Goal: Transaction & Acquisition: Purchase product/service

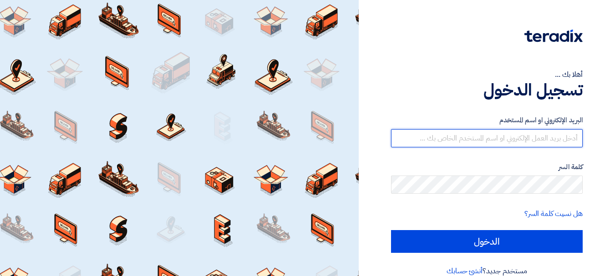
type input "[EMAIL_ADDRESS][DOMAIN_NAME]"
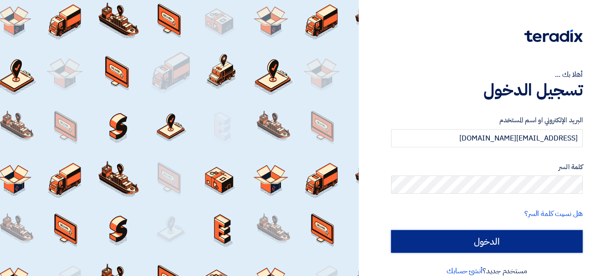
click at [422, 253] on input "الدخول" at bounding box center [487, 241] width 192 height 23
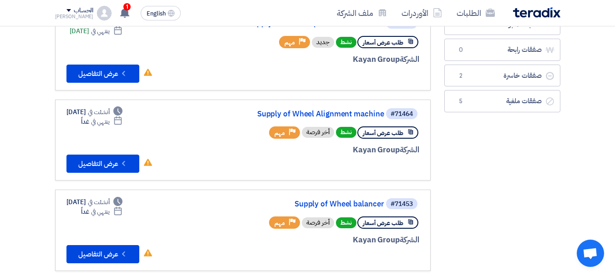
scroll to position [106, 0]
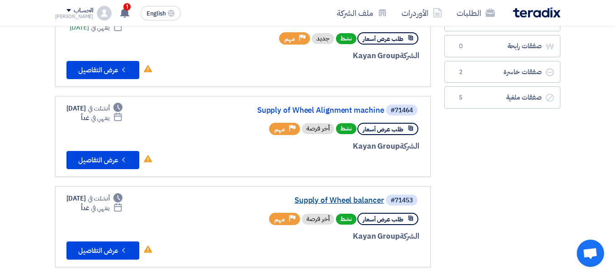
click at [358, 201] on link "Supply of Wheel balancer" at bounding box center [293, 201] width 182 height 8
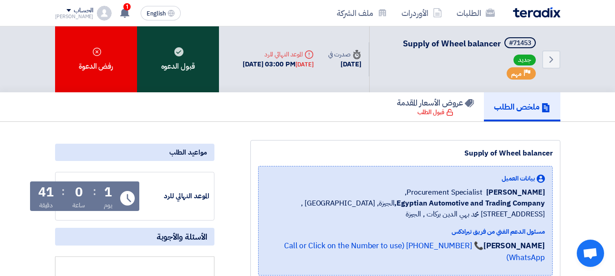
click at [185, 57] on div "قبول الدعوه" at bounding box center [178, 59] width 82 height 66
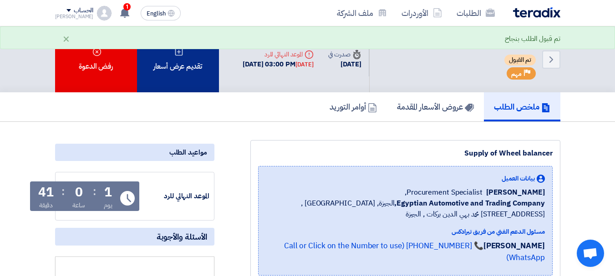
click at [173, 68] on div "تقديم عرض أسعار" at bounding box center [178, 59] width 82 height 66
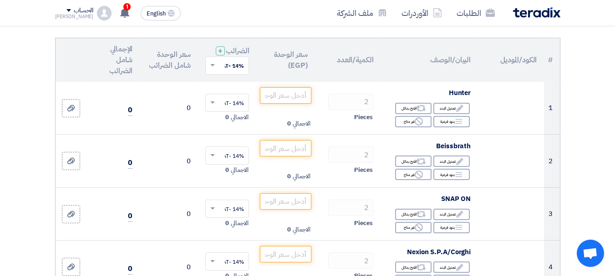
scroll to position [100, 0]
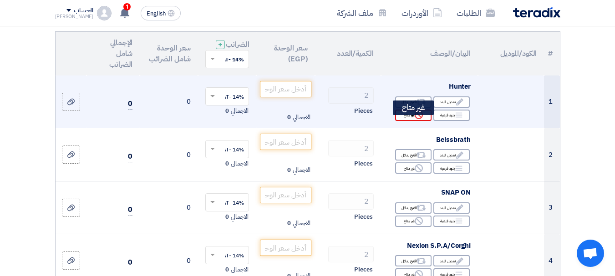
click at [415, 119] on icon "Reject" at bounding box center [419, 115] width 8 height 8
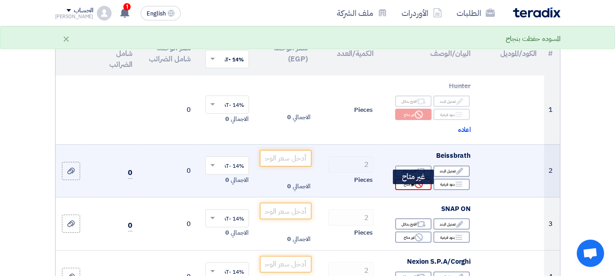
click at [413, 190] on div "Reject غير متاح" at bounding box center [413, 184] width 36 height 11
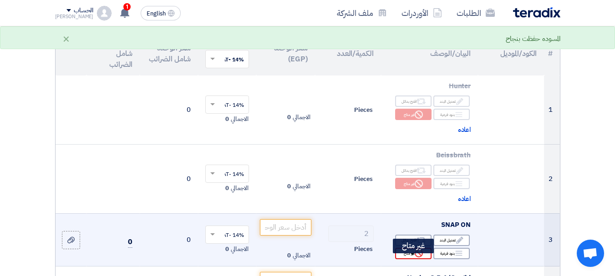
click at [417, 257] on icon "Reject" at bounding box center [419, 254] width 8 height 8
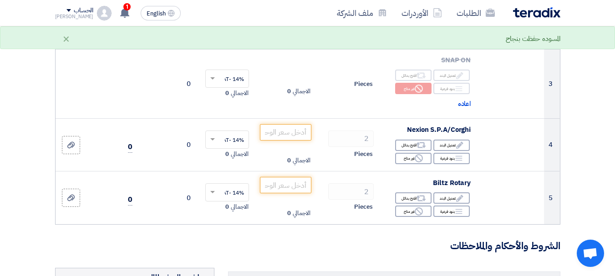
scroll to position [269, 0]
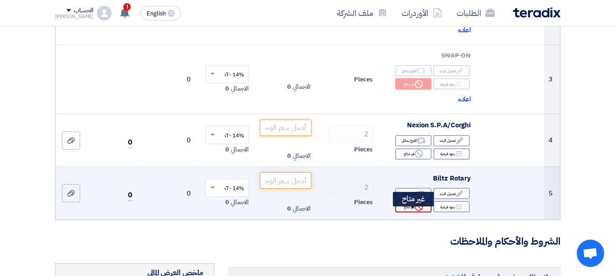
click at [413, 213] on div "Reject غير متاح" at bounding box center [413, 206] width 36 height 11
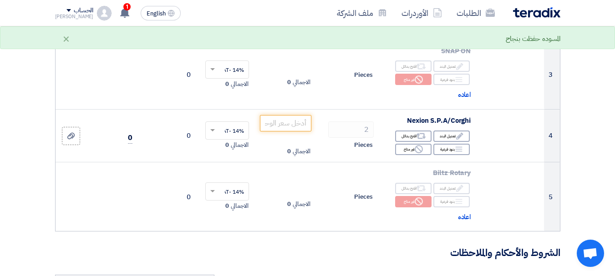
scroll to position [271, 0]
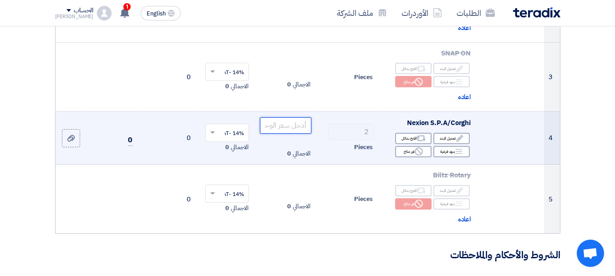
click at [303, 134] on input "number" at bounding box center [285, 125] width 51 height 16
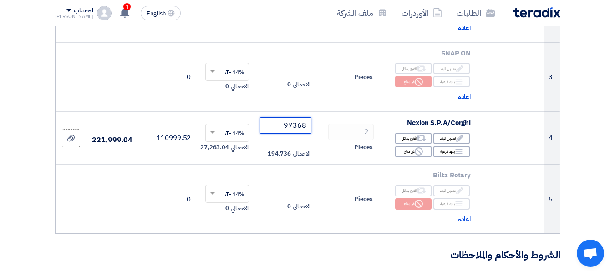
type input "97368"
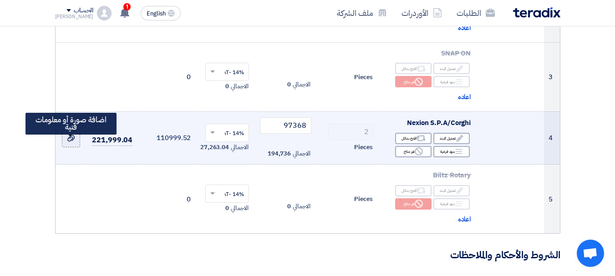
click at [70, 142] on icon at bounding box center [70, 138] width 7 height 7
click at [0, 0] on input "file" at bounding box center [0, 0] width 0 height 0
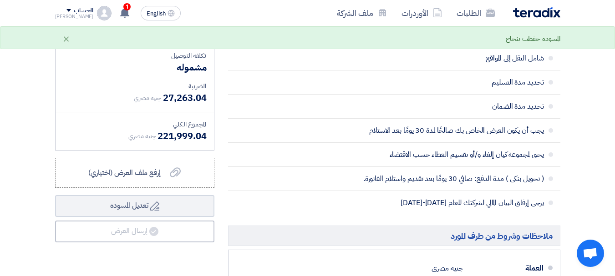
scroll to position [562, 0]
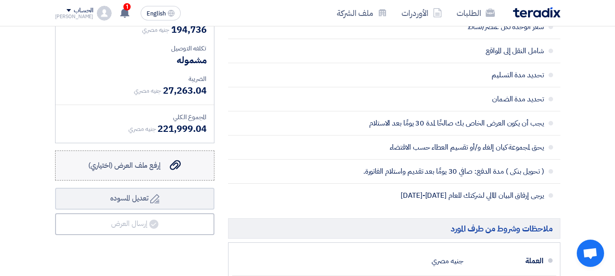
click at [164, 169] on div "إرفع ملف العرض (اختياري) إرفع ملف العرض (اختياري)" at bounding box center [134, 165] width 92 height 11
click at [0, 0] on input "إرفع ملف العرض (اختياري) إرفع ملف العرض (اختياري)" at bounding box center [0, 0] width 0 height 0
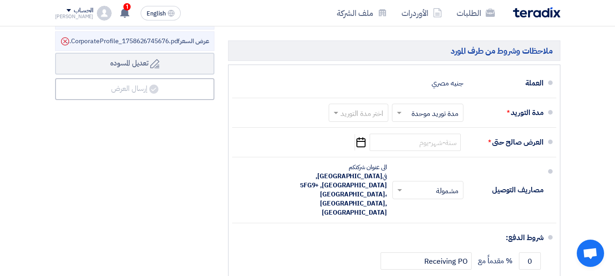
scroll to position [744, 0]
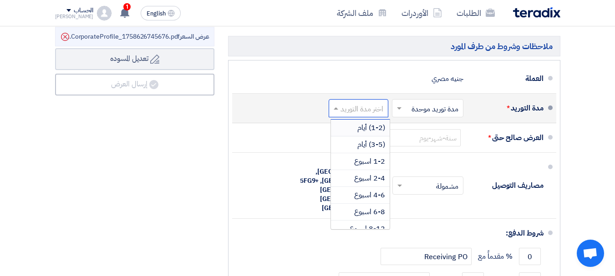
click at [351, 116] on input "text" at bounding box center [356, 109] width 55 height 13
click at [347, 152] on div "(3-5) أيام" at bounding box center [360, 145] width 59 height 17
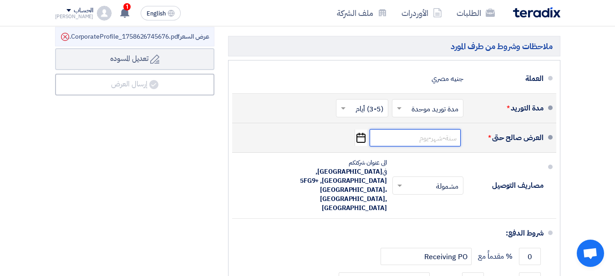
click at [395, 147] on input at bounding box center [415, 137] width 91 height 17
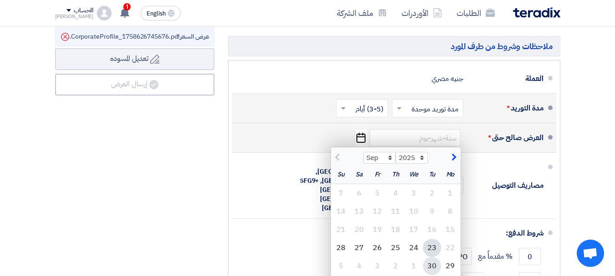
click at [430, 270] on div "30" at bounding box center [432, 266] width 18 height 18
type input "[DATE]"
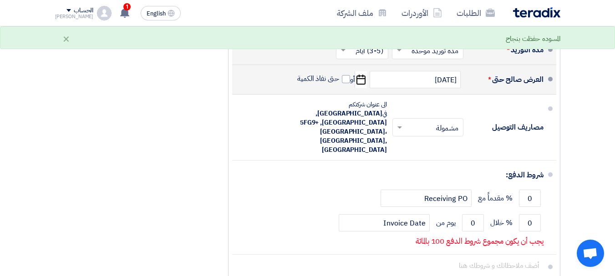
scroll to position [805, 0]
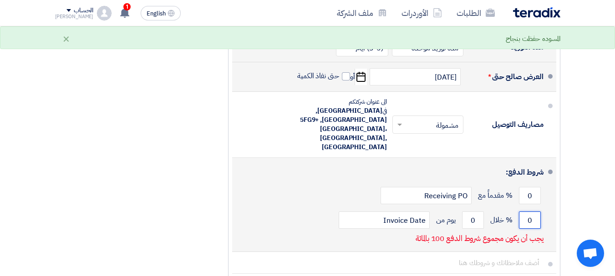
click at [527, 212] on input "0" at bounding box center [530, 220] width 22 height 17
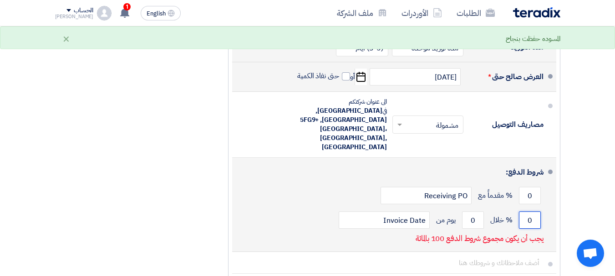
click at [527, 212] on input "0" at bounding box center [530, 220] width 22 height 17
type input "100"
click at [470, 212] on input "0" at bounding box center [473, 220] width 22 height 17
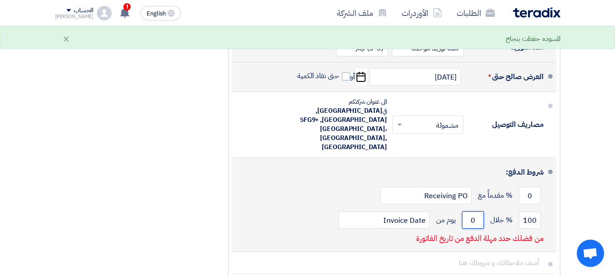
click at [470, 212] on input "0" at bounding box center [473, 220] width 22 height 17
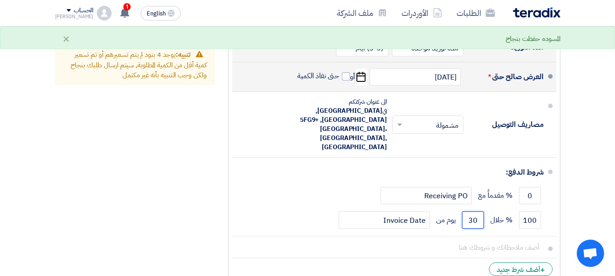
type input "30"
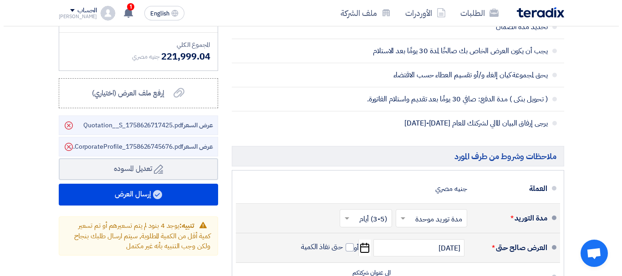
scroll to position [637, 0]
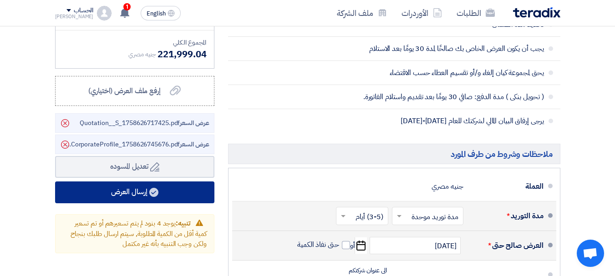
click at [183, 199] on button "إرسال العرض" at bounding box center [134, 193] width 159 height 22
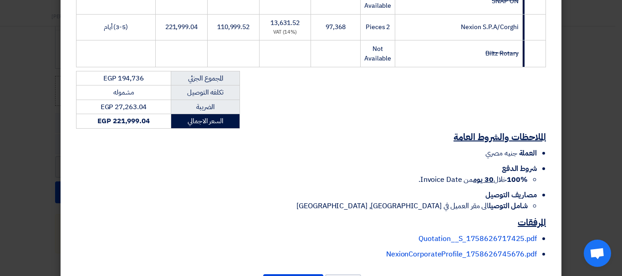
scroll to position [280, 0]
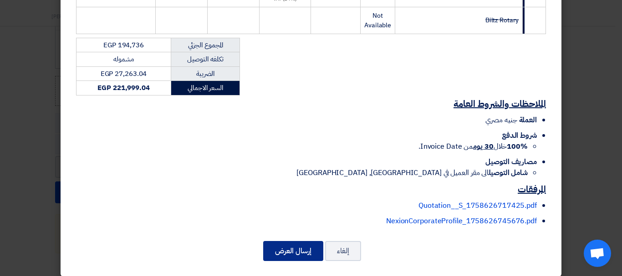
click at [282, 242] on button "إرسال العرض" at bounding box center [293, 251] width 60 height 20
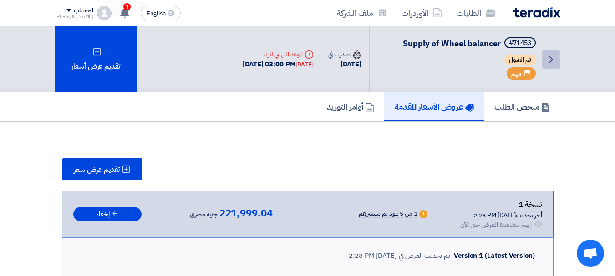
click at [551, 56] on icon "Back" at bounding box center [551, 59] width 11 height 11
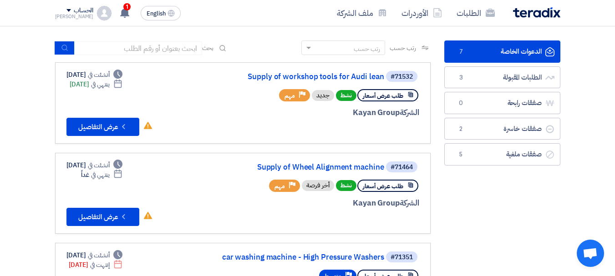
scroll to position [46, 0]
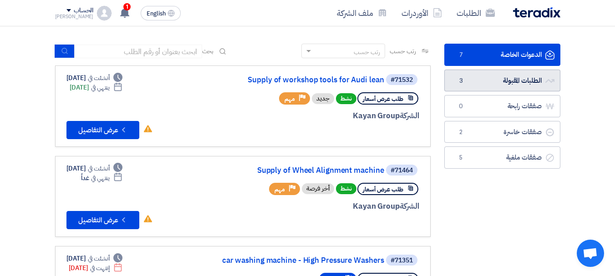
click at [485, 78] on link "الطلبات المقبولة الطلبات المقبولة 3" at bounding box center [502, 81] width 116 height 22
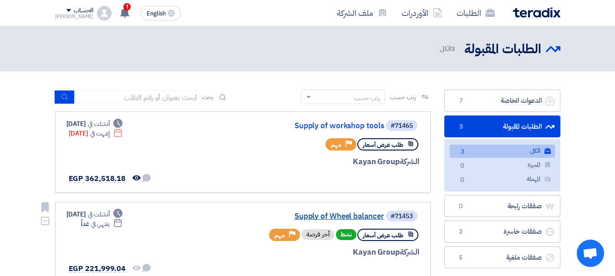
click at [362, 215] on link "Supply of Wheel balancer" at bounding box center [293, 217] width 182 height 8
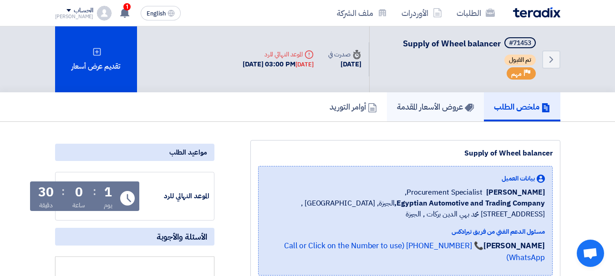
click at [429, 107] on h5 "عروض الأسعار المقدمة" at bounding box center [435, 107] width 77 height 10
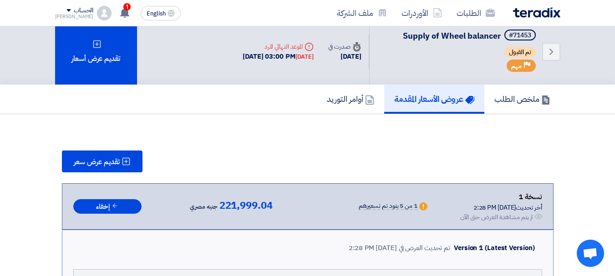
scroll to position [6, 0]
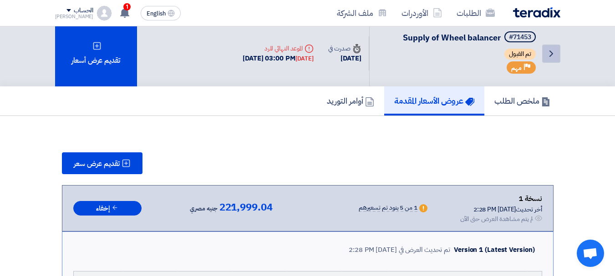
click at [555, 48] on icon "Back" at bounding box center [551, 53] width 11 height 11
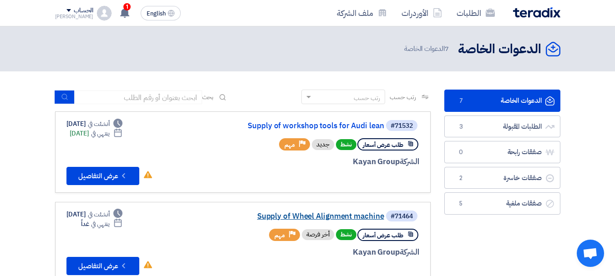
click at [350, 219] on link "Supply of Wheel Alignment machine" at bounding box center [293, 217] width 182 height 8
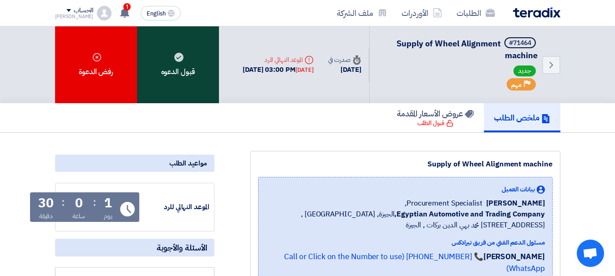
click at [177, 80] on div "قبول الدعوه" at bounding box center [178, 64] width 82 height 77
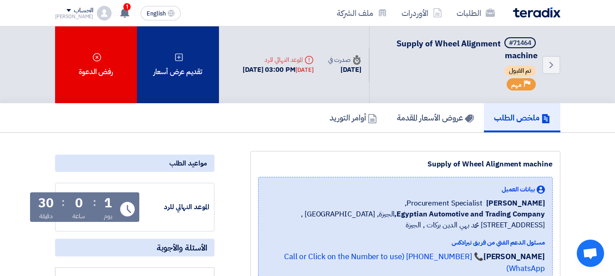
click at [176, 81] on div "تقديم عرض أسعار" at bounding box center [178, 64] width 82 height 77
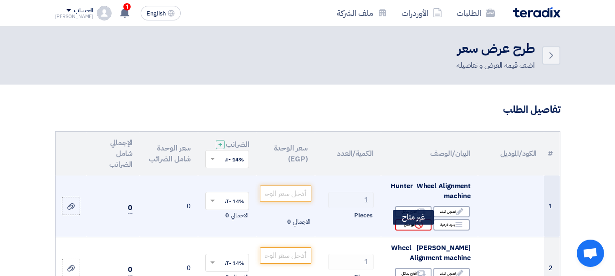
click at [421, 229] on use at bounding box center [419, 225] width 8 height 8
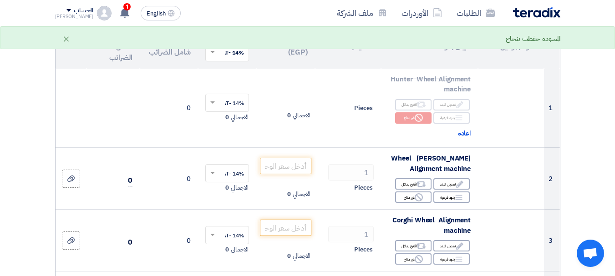
scroll to position [109, 0]
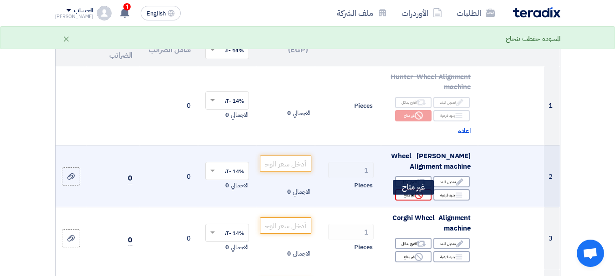
click at [417, 199] on icon "Reject" at bounding box center [419, 195] width 8 height 8
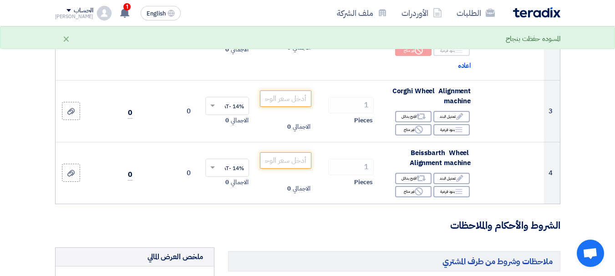
scroll to position [255, 0]
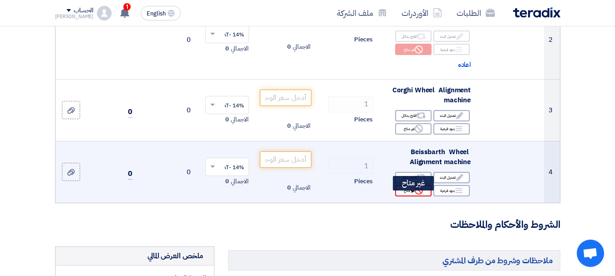
click at [418, 195] on icon "Reject" at bounding box center [419, 191] width 8 height 8
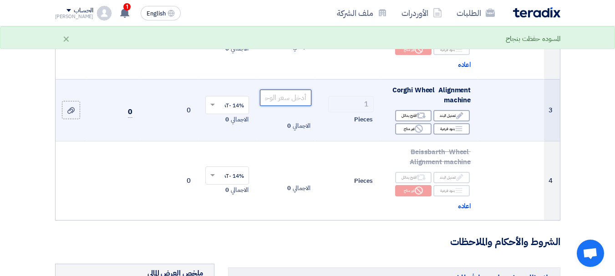
click at [266, 106] on input "number" at bounding box center [285, 98] width 51 height 16
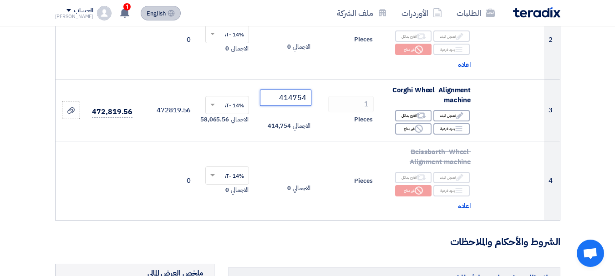
type input "414754"
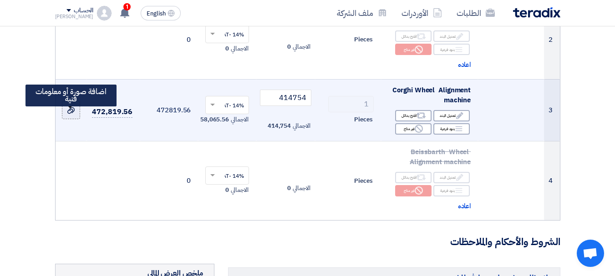
click at [74, 113] on div at bounding box center [70, 110] width 9 height 10
click at [0, 0] on input "file" at bounding box center [0, 0] width 0 height 0
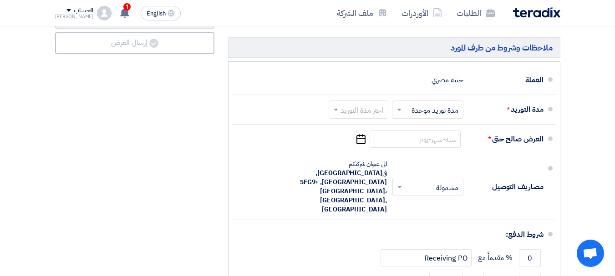
scroll to position [716, 0]
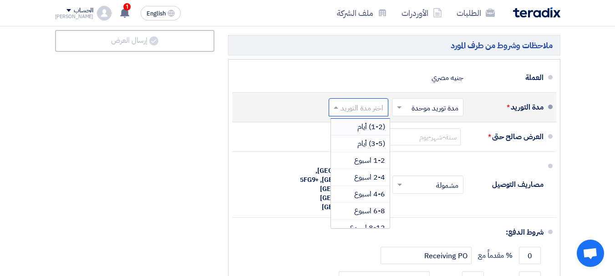
click at [372, 115] on input "text" at bounding box center [356, 108] width 55 height 13
click at [370, 144] on div "(3-5) أيام" at bounding box center [360, 144] width 59 height 17
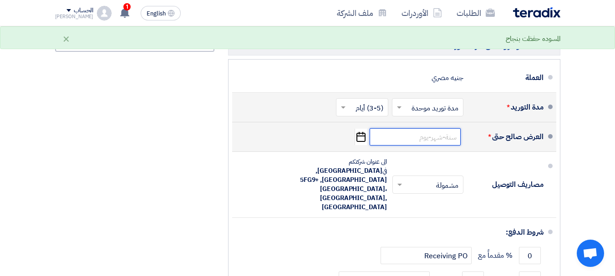
click at [386, 143] on input at bounding box center [415, 136] width 91 height 17
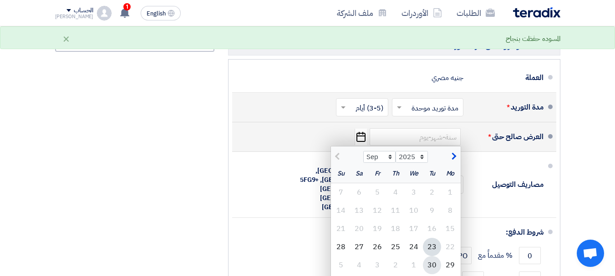
click at [429, 271] on div "30" at bounding box center [432, 265] width 18 height 18
type input "[DATE]"
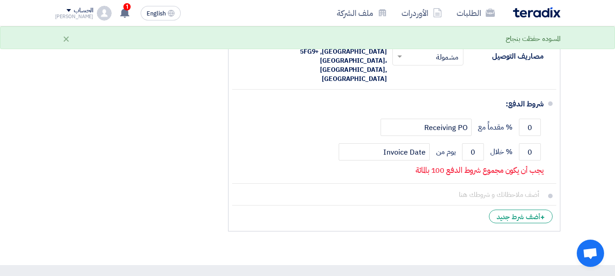
scroll to position [846, 0]
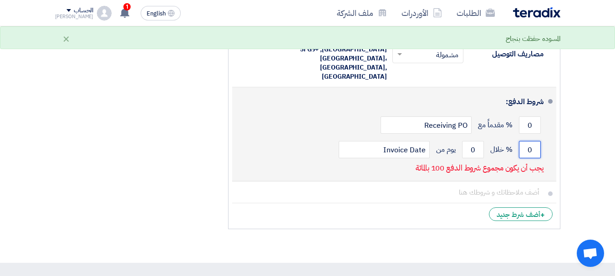
click at [532, 141] on input "0" at bounding box center [530, 149] width 22 height 17
type input "100"
click at [469, 141] on input "0" at bounding box center [473, 149] width 22 height 17
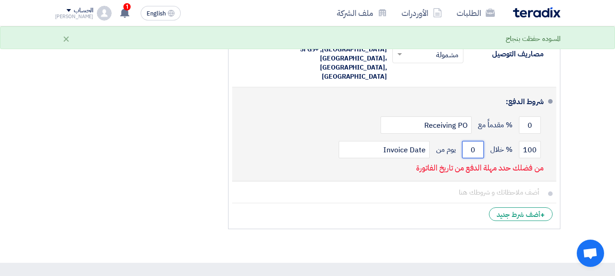
click at [469, 141] on input "0" at bounding box center [473, 149] width 22 height 17
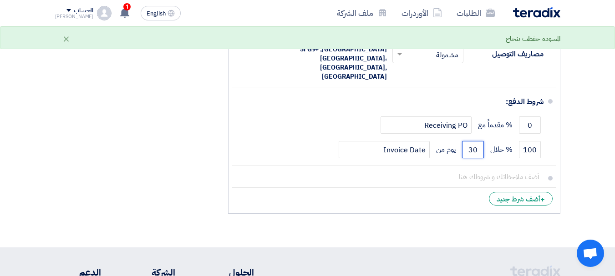
type input "30"
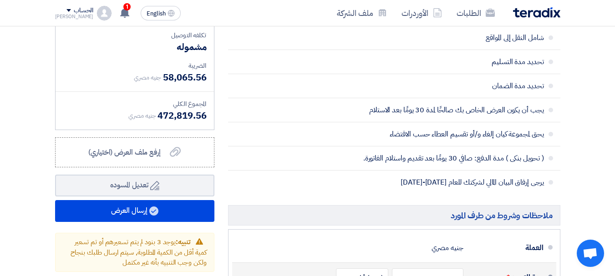
scroll to position [550, 0]
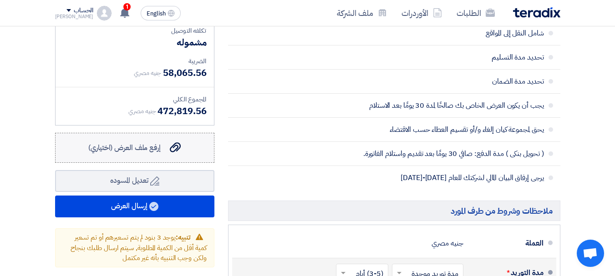
click at [148, 152] on span "إرفع ملف العرض (اختياري)" at bounding box center [124, 148] width 72 height 11
click at [0, 0] on input "إرفع ملف العرض (اختياري) إرفع ملف العرض (اختياري)" at bounding box center [0, 0] width 0 height 0
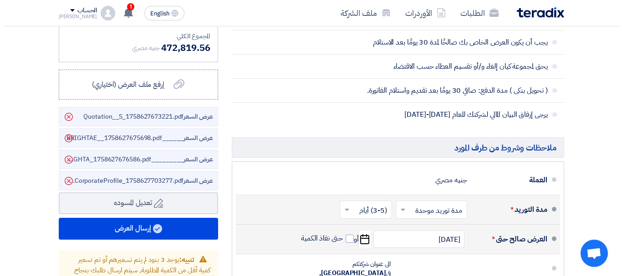
scroll to position [618, 0]
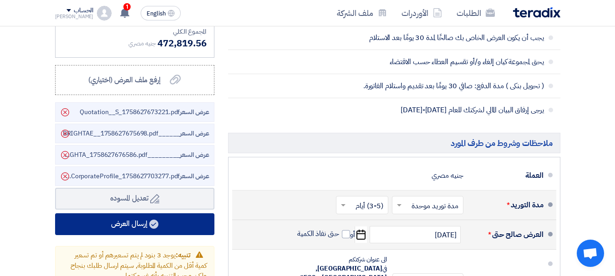
click at [117, 227] on button "إرسال العرض" at bounding box center [134, 225] width 159 height 22
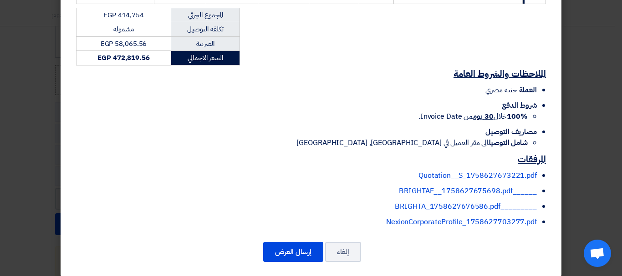
scroll to position [285, 0]
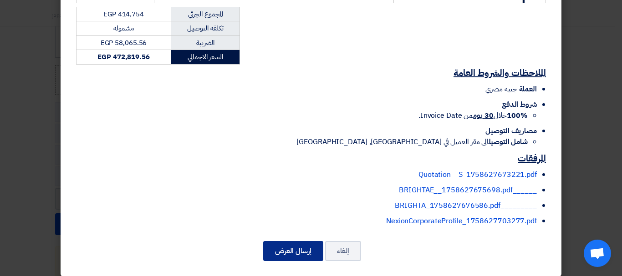
click at [289, 241] on button "إرسال العرض" at bounding box center [293, 251] width 60 height 20
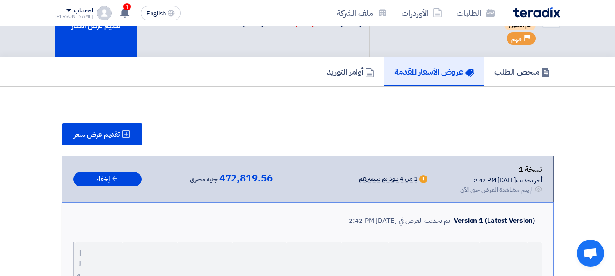
scroll to position [6, 0]
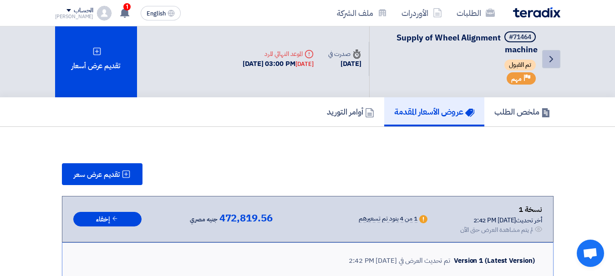
click at [548, 56] on icon "Back" at bounding box center [551, 59] width 11 height 11
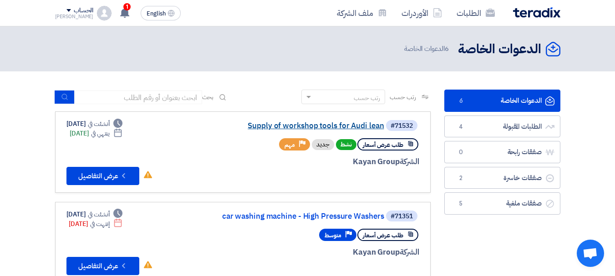
click at [329, 125] on link "Supply of workshop tools for Audi lean" at bounding box center [293, 126] width 182 height 8
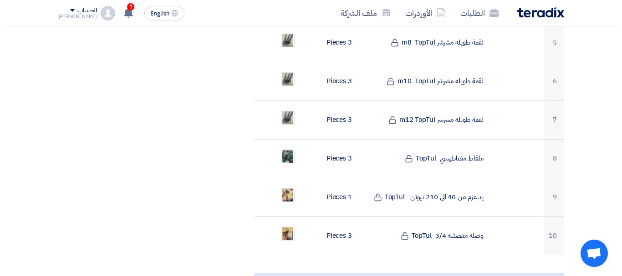
scroll to position [486, 0]
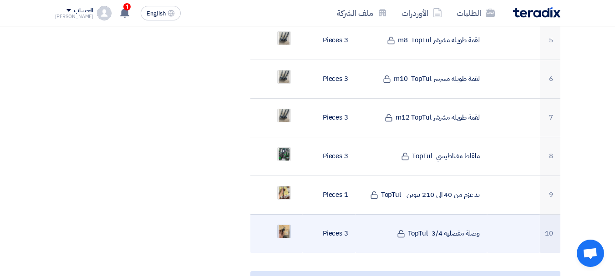
click at [282, 221] on img at bounding box center [284, 231] width 13 height 21
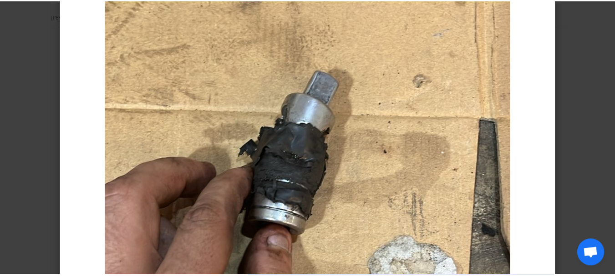
scroll to position [163, 0]
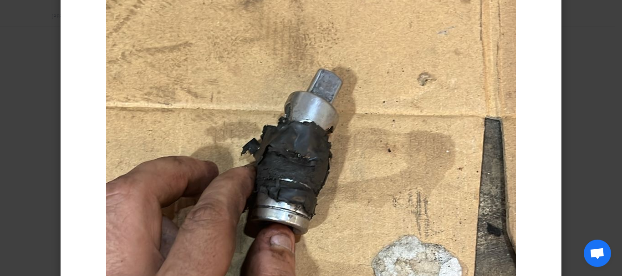
click at [38, 145] on modal-container at bounding box center [311, 138] width 622 height 276
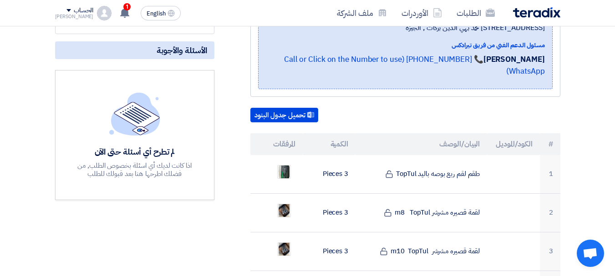
scroll to position [0, 0]
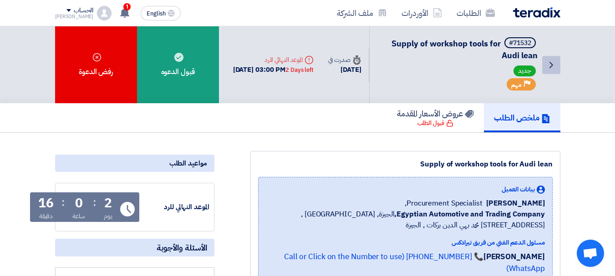
click at [551, 61] on icon "Back" at bounding box center [551, 65] width 11 height 11
